Goal: Check status: Check status

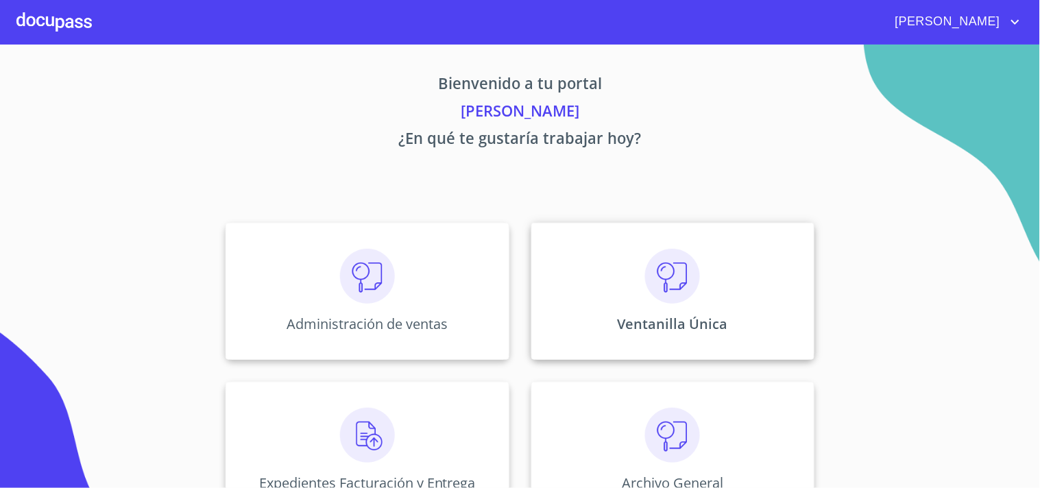
click at [599, 306] on div "Ventanilla Única" at bounding box center [672, 291] width 283 height 137
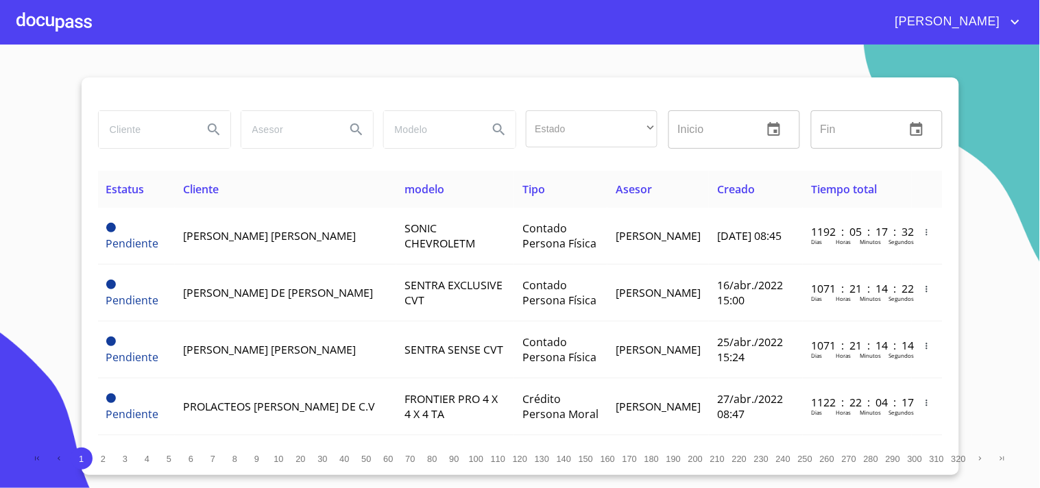
click at [144, 132] on input "search" at bounding box center [145, 129] width 93 height 37
type input "[PERSON_NAME]"
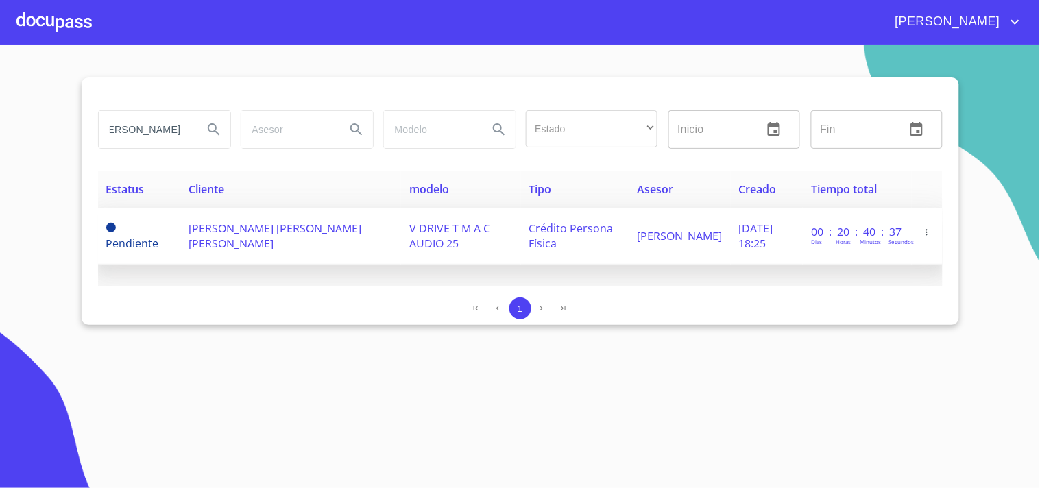
scroll to position [0, 0]
click at [660, 234] on td "[PERSON_NAME]" at bounding box center [679, 236] width 101 height 57
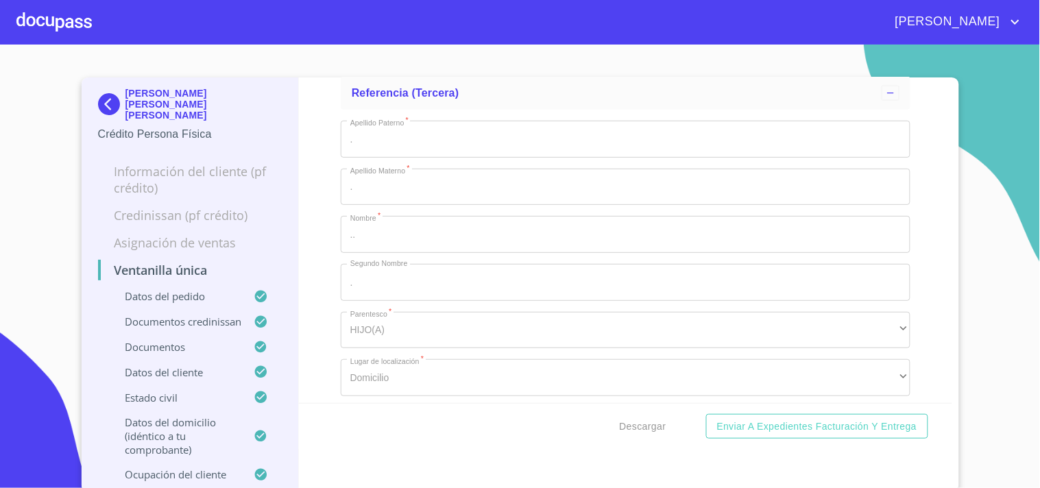
scroll to position [8650, 0]
click at [101, 104] on img at bounding box center [111, 104] width 27 height 22
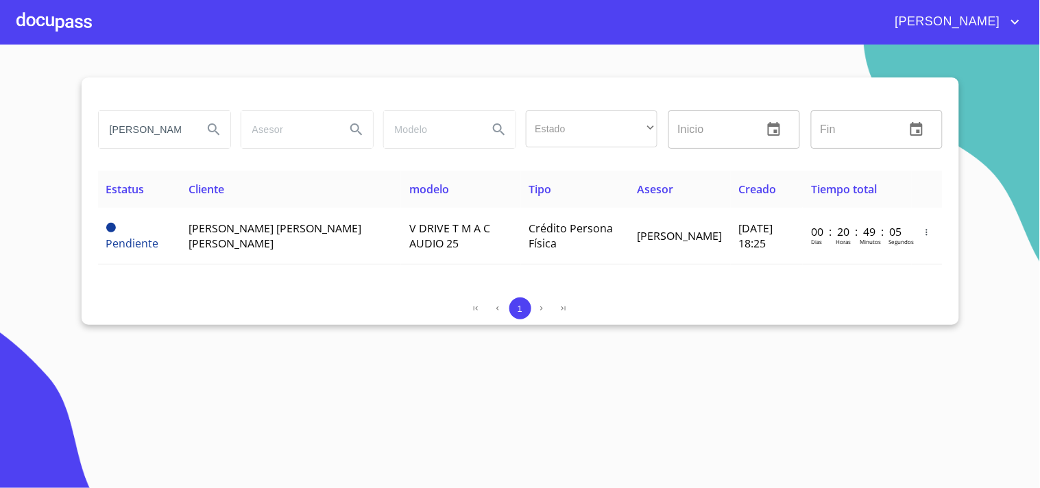
scroll to position [0, 17]
drag, startPoint x: 104, startPoint y: 125, endPoint x: 254, endPoint y: 136, distance: 151.3
click at [254, 136] on div "[PERSON_NAME] Estado ​ ​ Inicio ​ Fin ​" at bounding box center [521, 129] width 856 height 49
type input "[PERSON_NAME]"
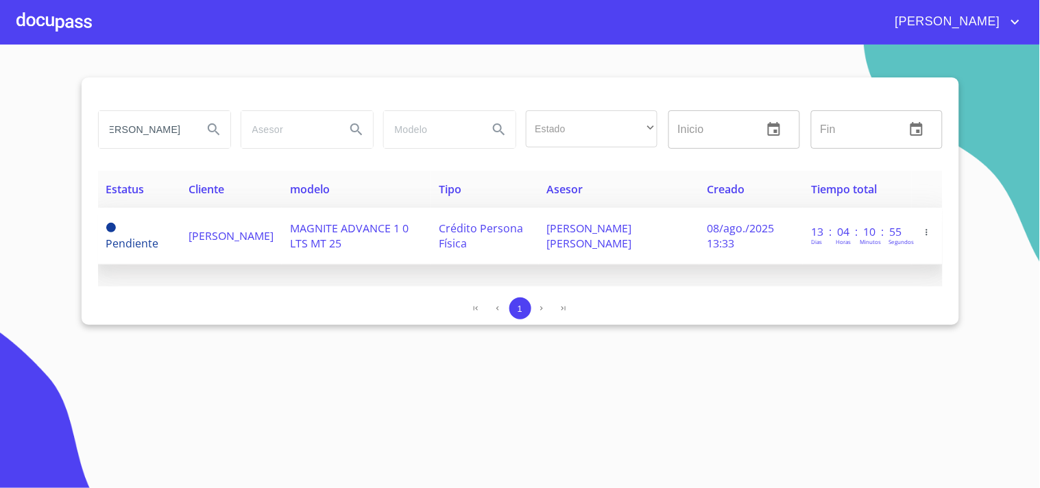
click at [282, 244] on td "[PERSON_NAME]" at bounding box center [230, 236] width 101 height 57
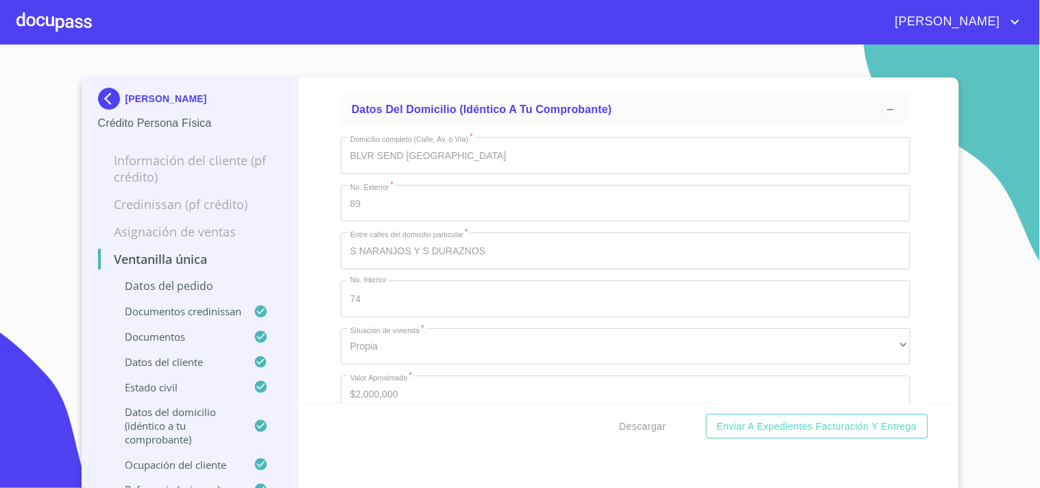
scroll to position [5409, 0]
click at [99, 97] on img at bounding box center [111, 99] width 27 height 22
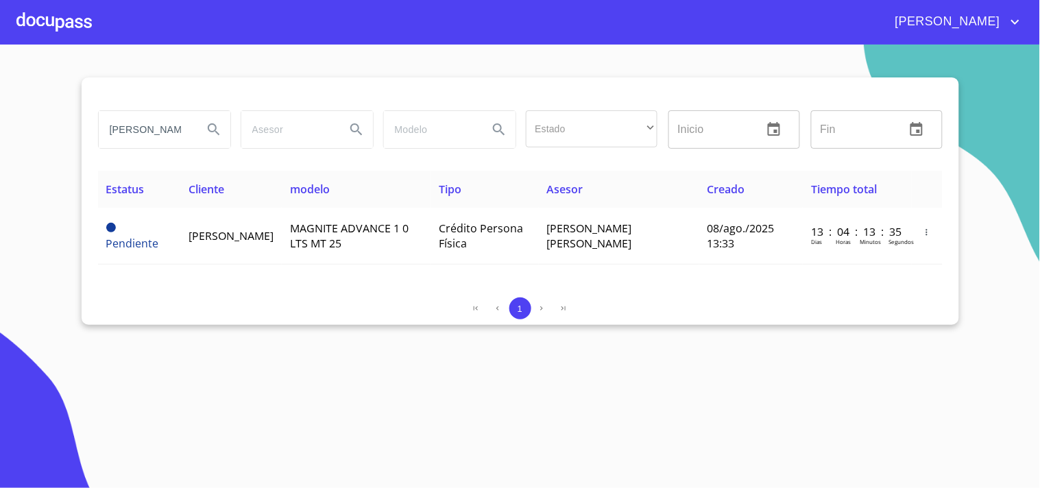
scroll to position [0, 36]
drag, startPoint x: 104, startPoint y: 124, endPoint x: 347, endPoint y: 138, distance: 243.1
click at [347, 138] on div "[PERSON_NAME] Estado ​ ​ Inicio ​ Fin ​" at bounding box center [521, 129] width 856 height 49
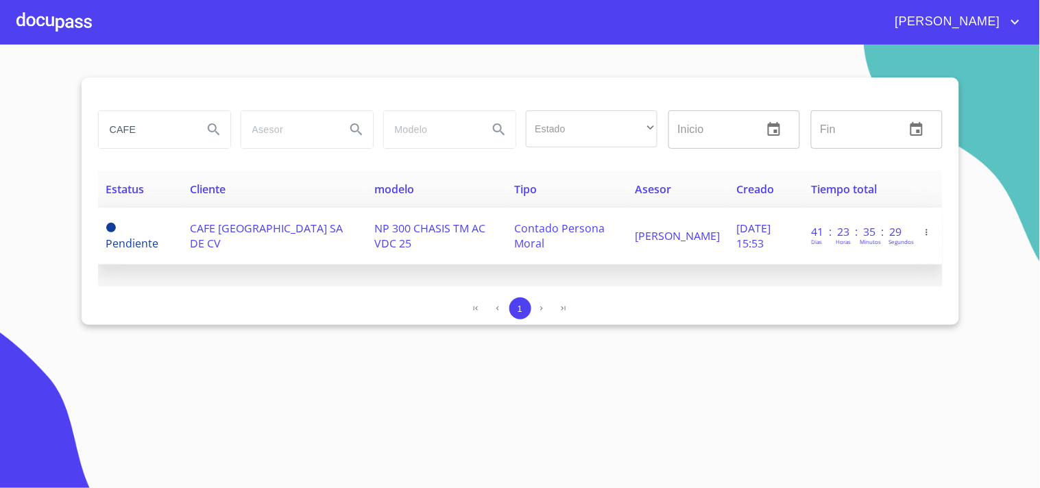
type input "CAFE"
click at [585, 252] on td "Contado Persona Moral" at bounding box center [567, 236] width 121 height 57
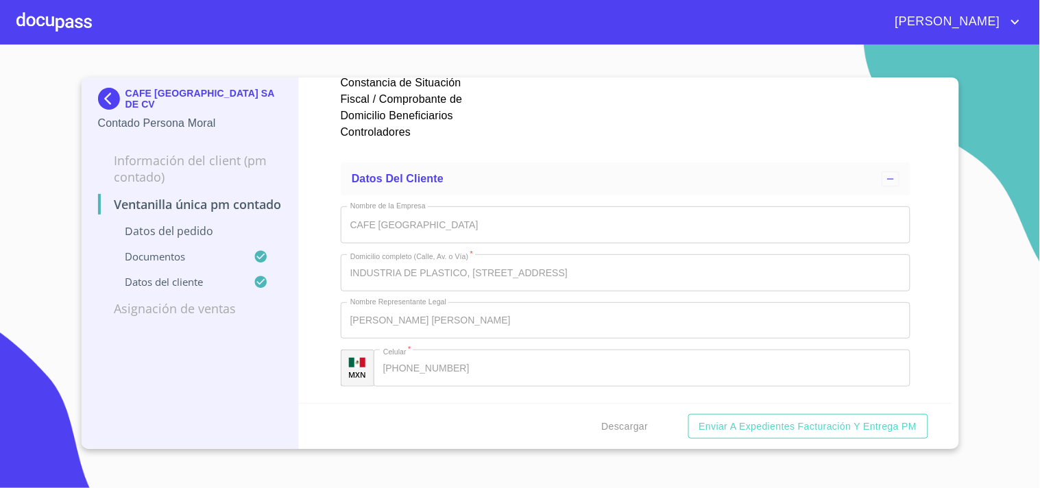
scroll to position [5080, 0]
click at [364, 69] on div at bounding box center [406, 27] width 130 height 83
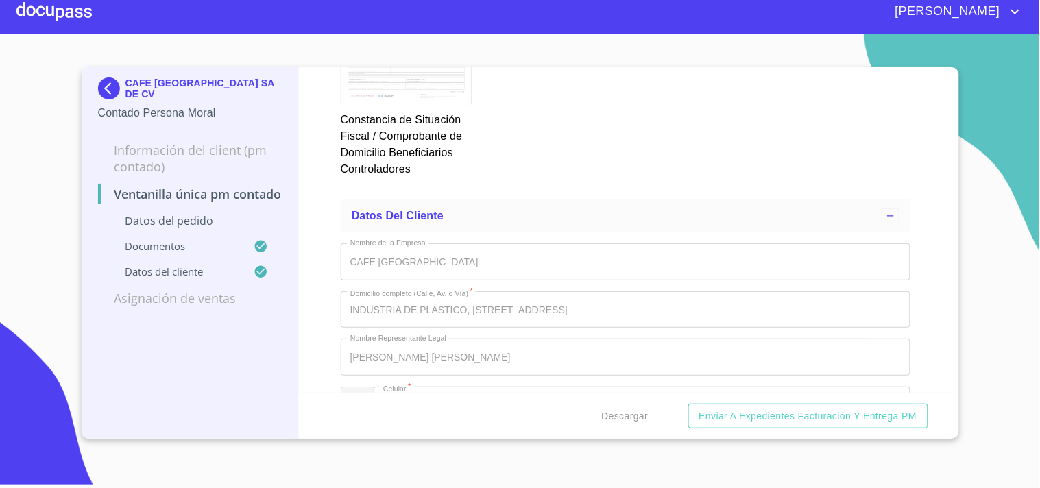
scroll to position [5710, 0]
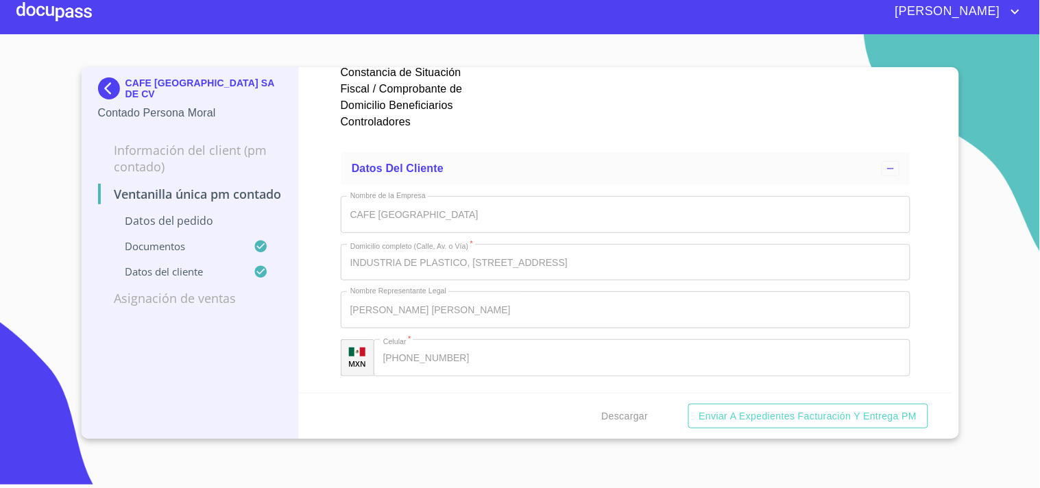
click at [440, 58] on div at bounding box center [406, 16] width 130 height 83
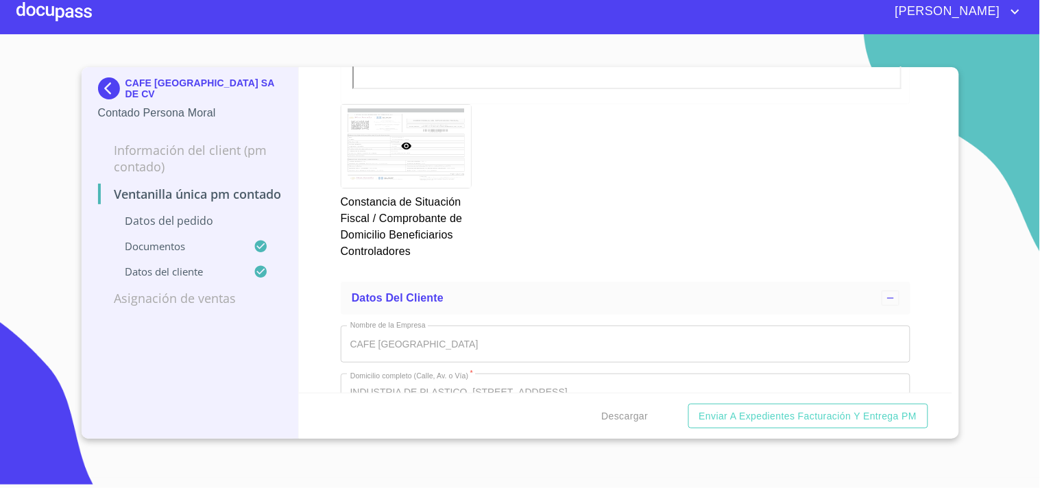
scroll to position [5374, 0]
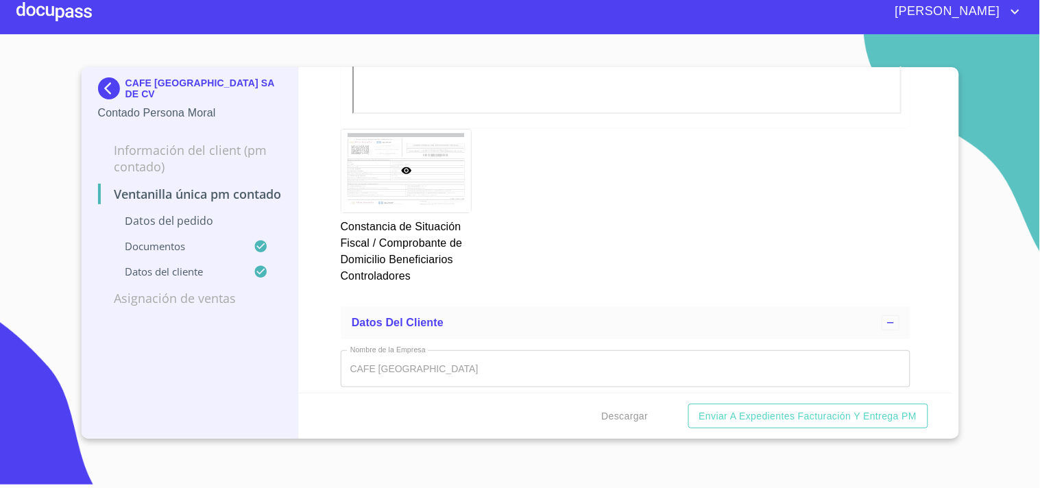
click at [118, 82] on img at bounding box center [111, 88] width 27 height 22
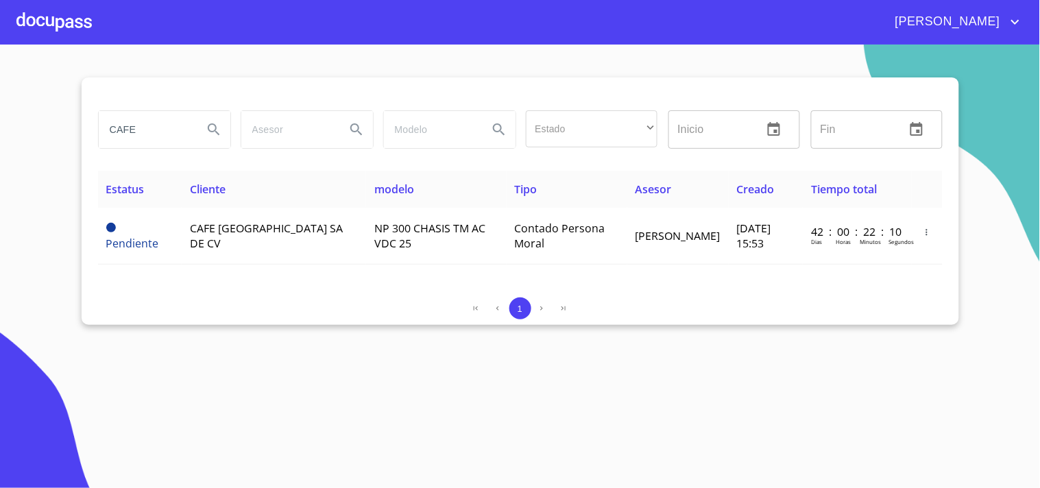
drag, startPoint x: 1, startPoint y: 121, endPoint x: 0, endPoint y: 115, distance: 6.9
click at [0, 115] on section "CAFE Estado ​ ​ Inicio ​ Fin ​ Estatus Cliente modelo Tipo Asesor Creado Tiempo…" at bounding box center [520, 267] width 1040 height 444
type input "a"
type input "[PERSON_NAME] [GEOGRAPHIC_DATA]"
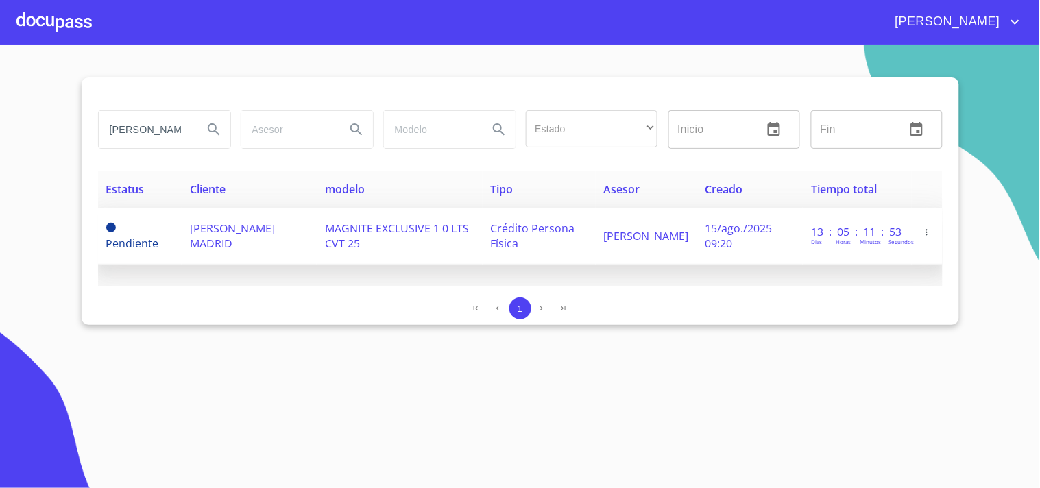
click at [443, 228] on span "MAGNITE EXCLUSIVE 1 0 LTS CVT 25" at bounding box center [397, 236] width 144 height 30
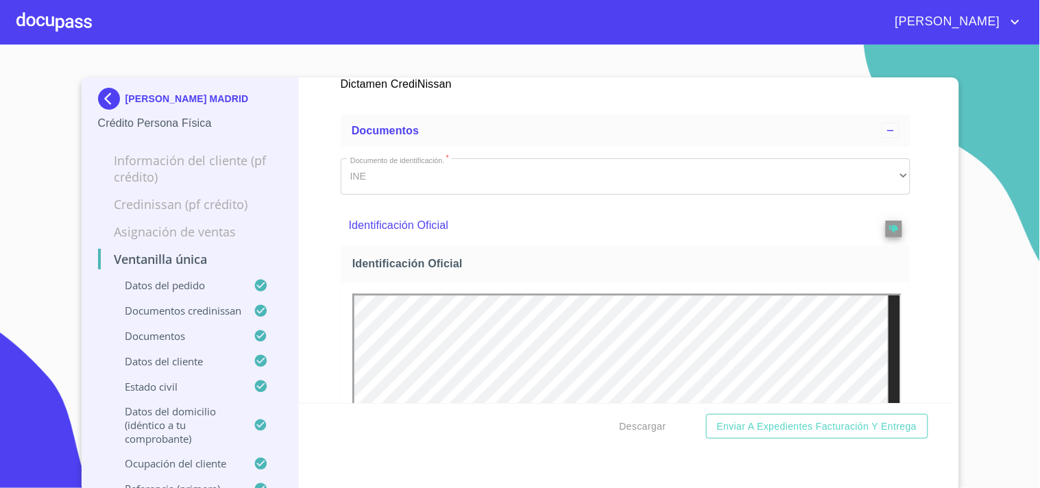
scroll to position [762, 0]
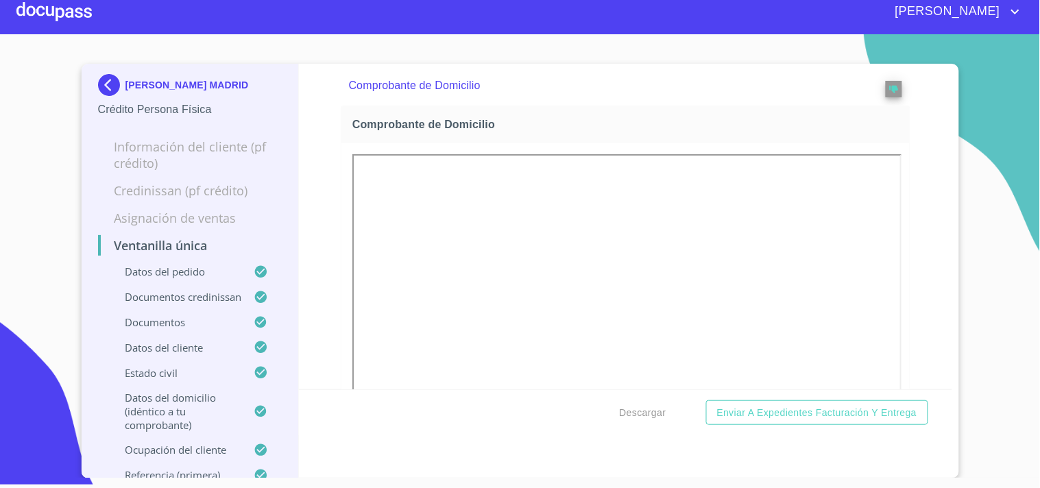
scroll to position [0, 0]
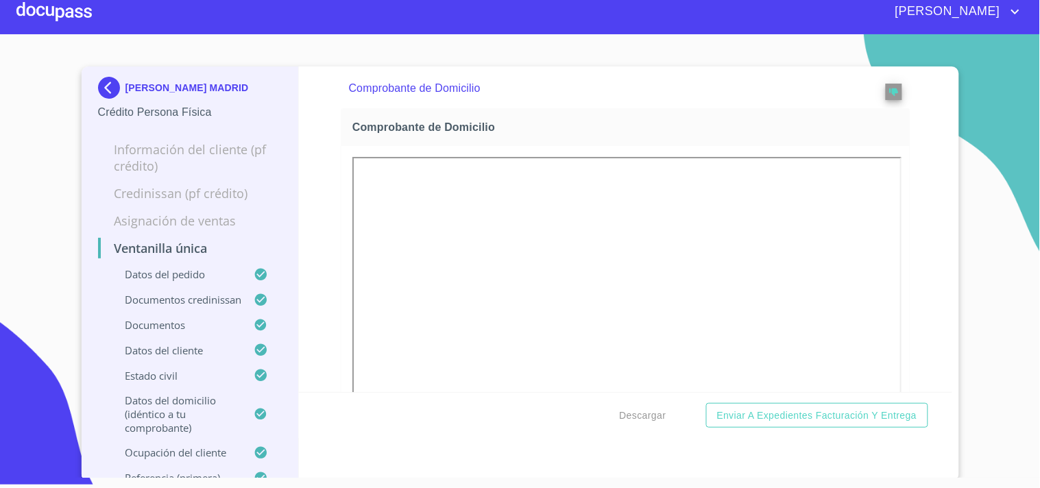
scroll to position [0, 0]
